Goal: Task Accomplishment & Management: Manage account settings

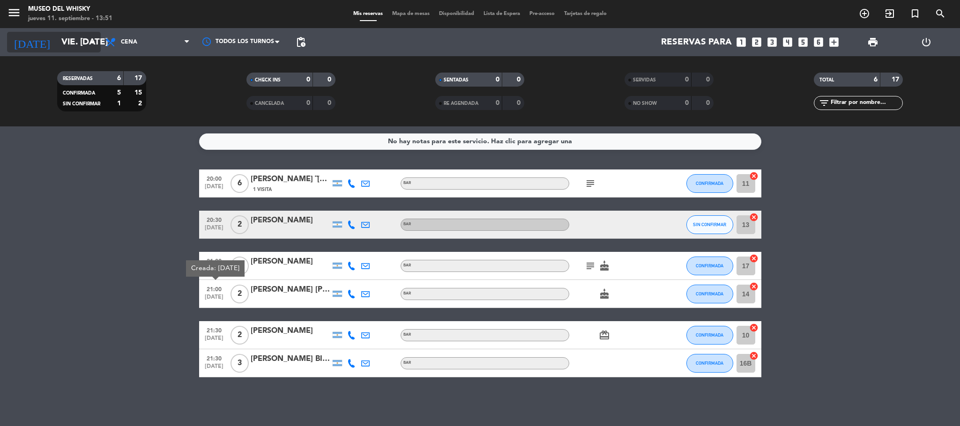
click at [81, 37] on input "vie. [DATE]" at bounding box center [113, 42] width 113 height 20
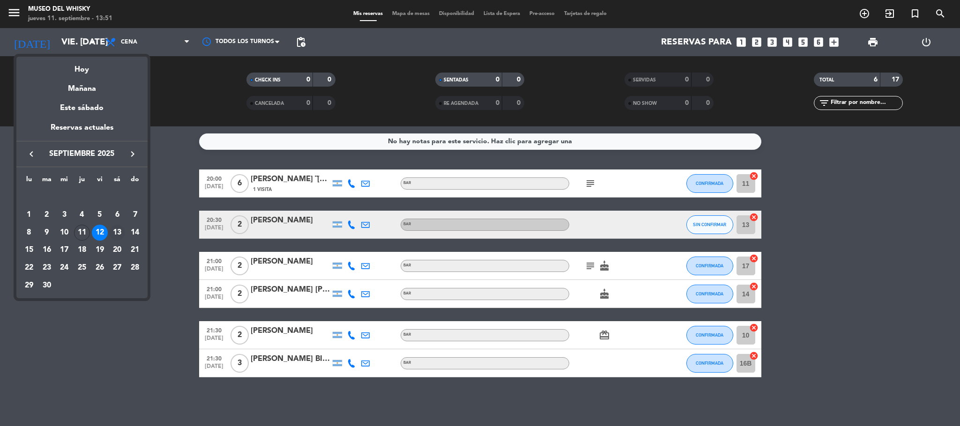
click at [118, 230] on div "13" at bounding box center [117, 233] width 16 height 16
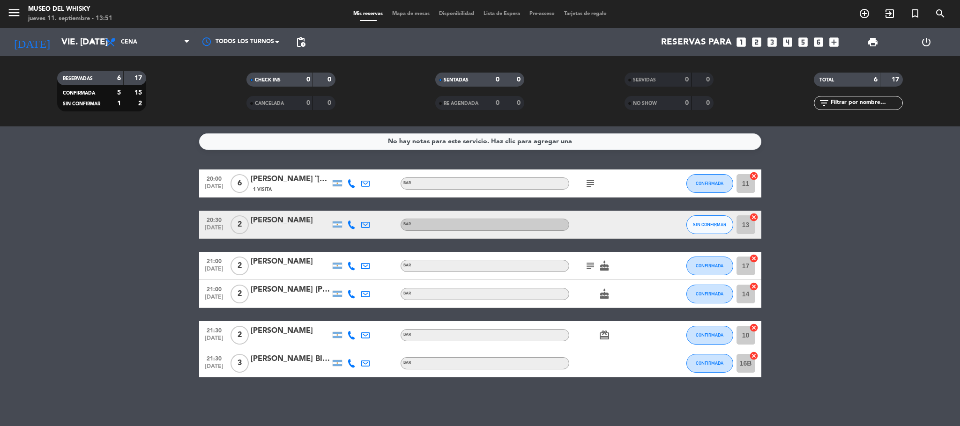
type input "sáb. [DATE]"
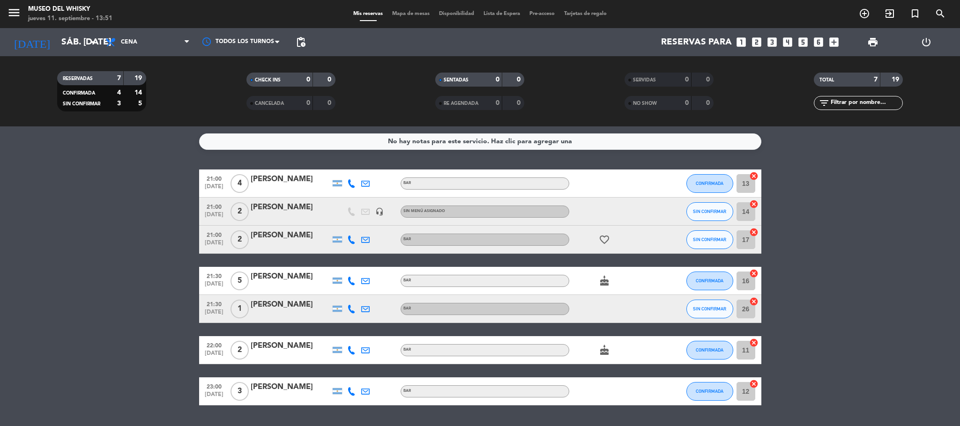
click at [282, 280] on div "[PERSON_NAME]" at bounding box center [291, 277] width 80 height 12
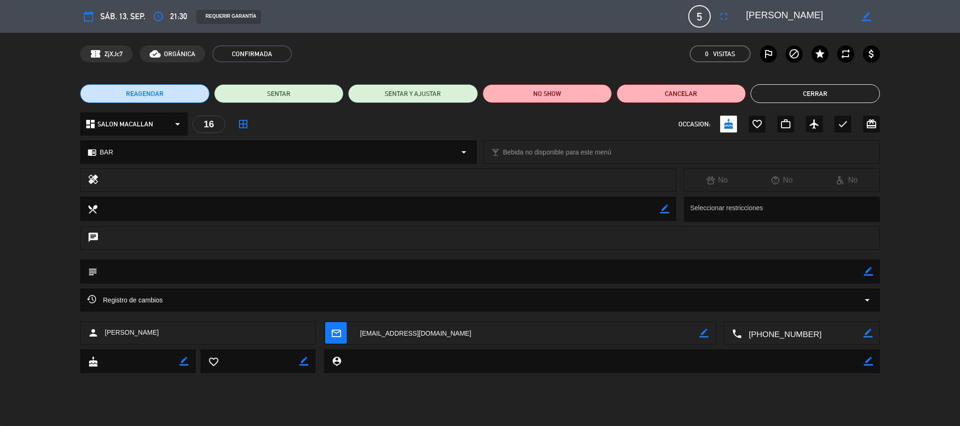
click at [864, 274] on icon "border_color" at bounding box center [868, 271] width 9 height 9
click at [819, 272] on textarea at bounding box center [480, 272] width 767 height 24
type textarea "seña $50.000"
click at [873, 266] on div "subject" at bounding box center [480, 272] width 800 height 24
click at [869, 270] on icon at bounding box center [868, 271] width 9 height 9
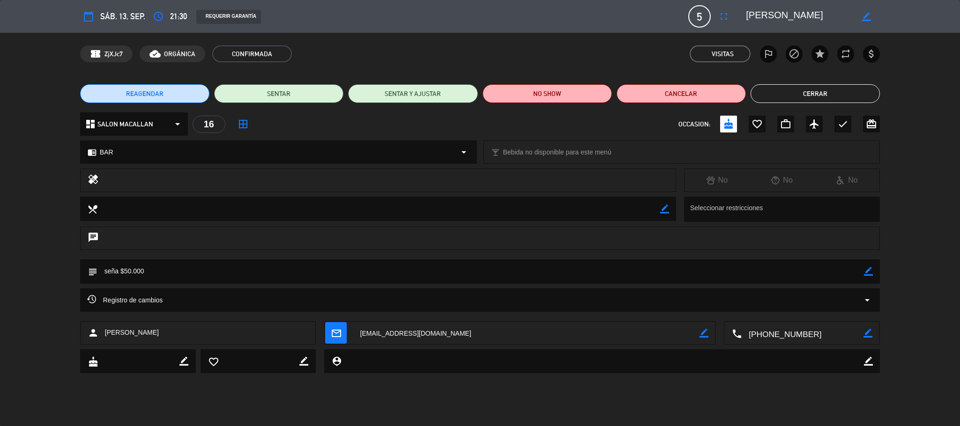
click at [826, 95] on button "Cerrar" at bounding box center [815, 93] width 129 height 19
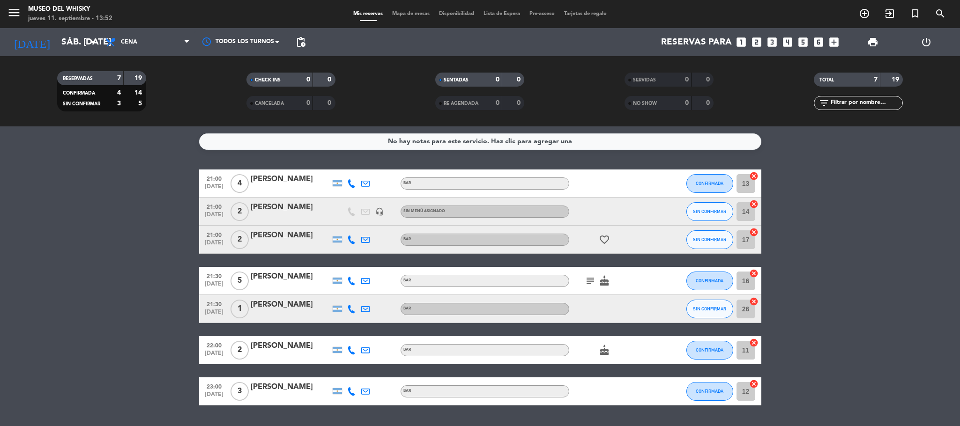
scroll to position [26, 0]
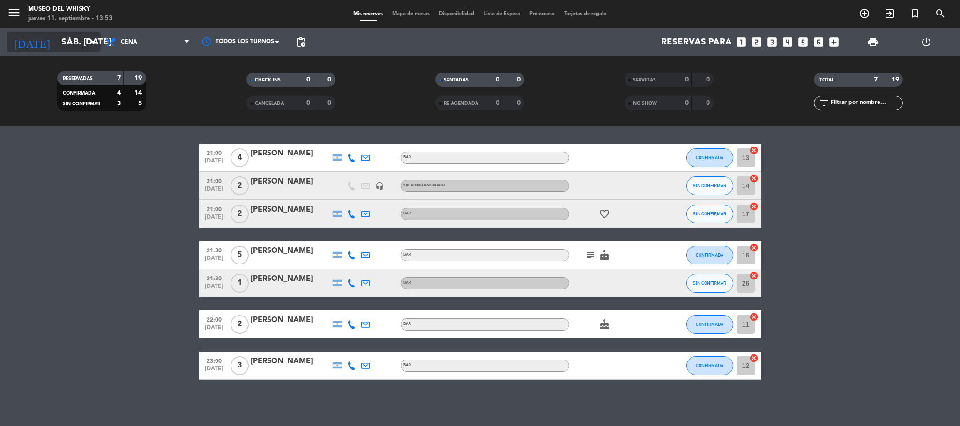
click at [69, 40] on input "sáb. [DATE]" at bounding box center [113, 42] width 113 height 20
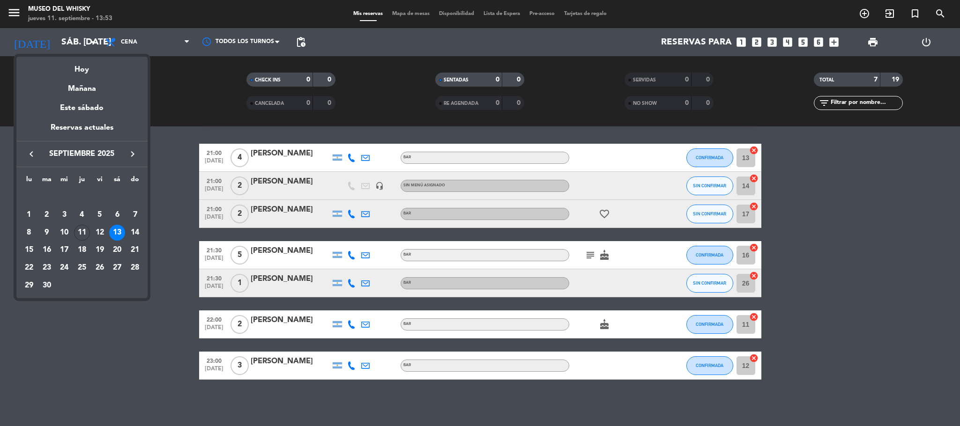
click at [172, 179] on div at bounding box center [480, 213] width 960 height 426
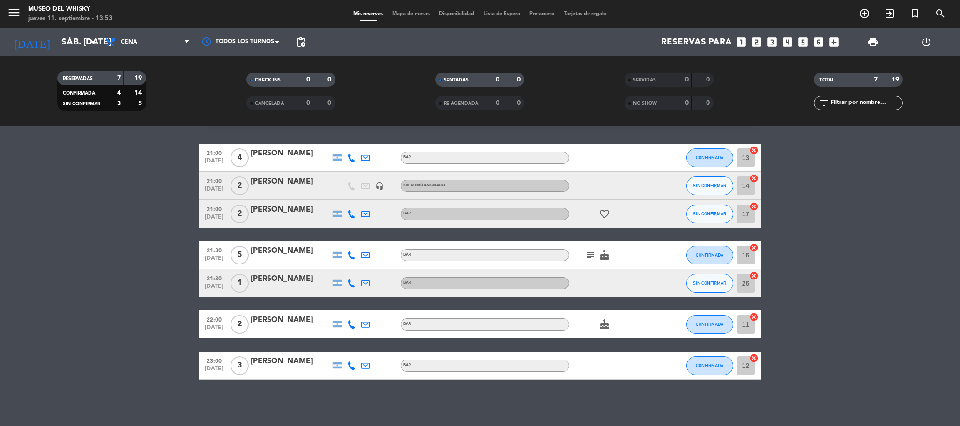
click at [285, 304] on div "21:00 [DATE] 4 [PERSON_NAME] BAR CONFIRMADA 13 cancel 21:00 [DATE] 2 marina lay…" at bounding box center [480, 262] width 562 height 236
click at [272, 326] on div "[PERSON_NAME]" at bounding box center [291, 320] width 80 height 12
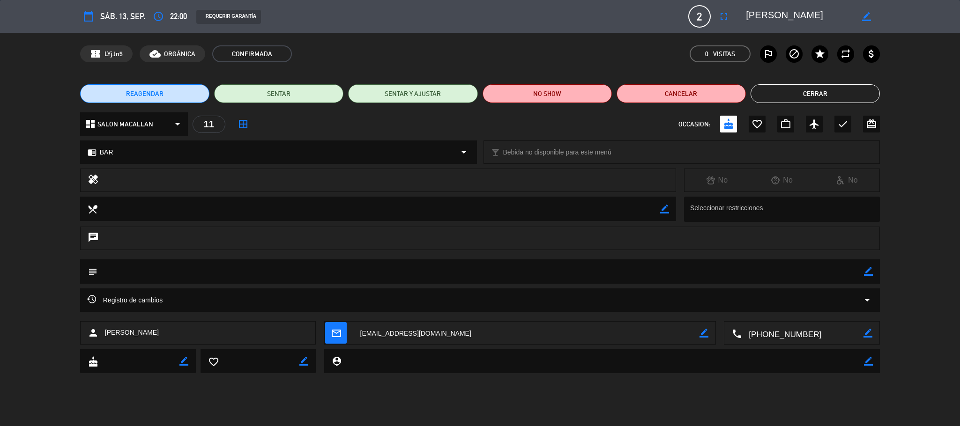
click at [868, 273] on icon "border_color" at bounding box center [868, 271] width 9 height 9
click at [834, 277] on textarea at bounding box center [480, 272] width 767 height 24
type textarea "seña$20.000"
click at [869, 271] on icon at bounding box center [868, 271] width 9 height 9
click at [839, 93] on button "Cerrar" at bounding box center [815, 93] width 129 height 19
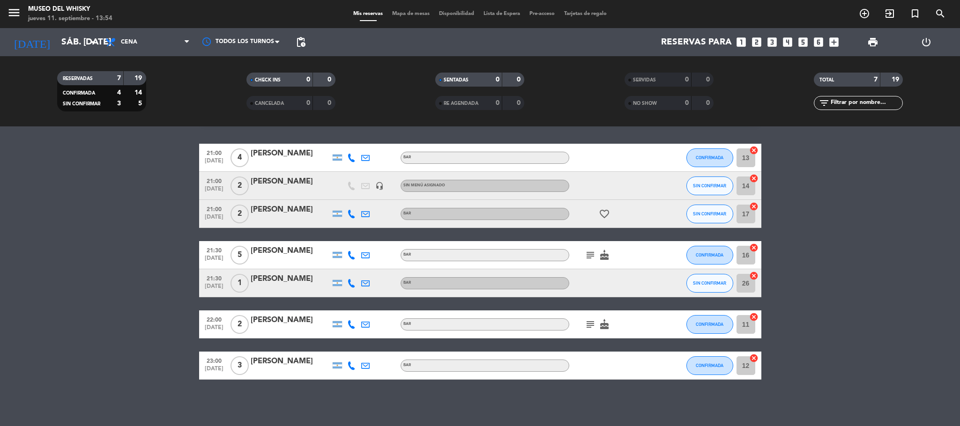
click at [592, 319] on icon "subject" at bounding box center [590, 324] width 11 height 11
